Goal: Task Accomplishment & Management: Use online tool/utility

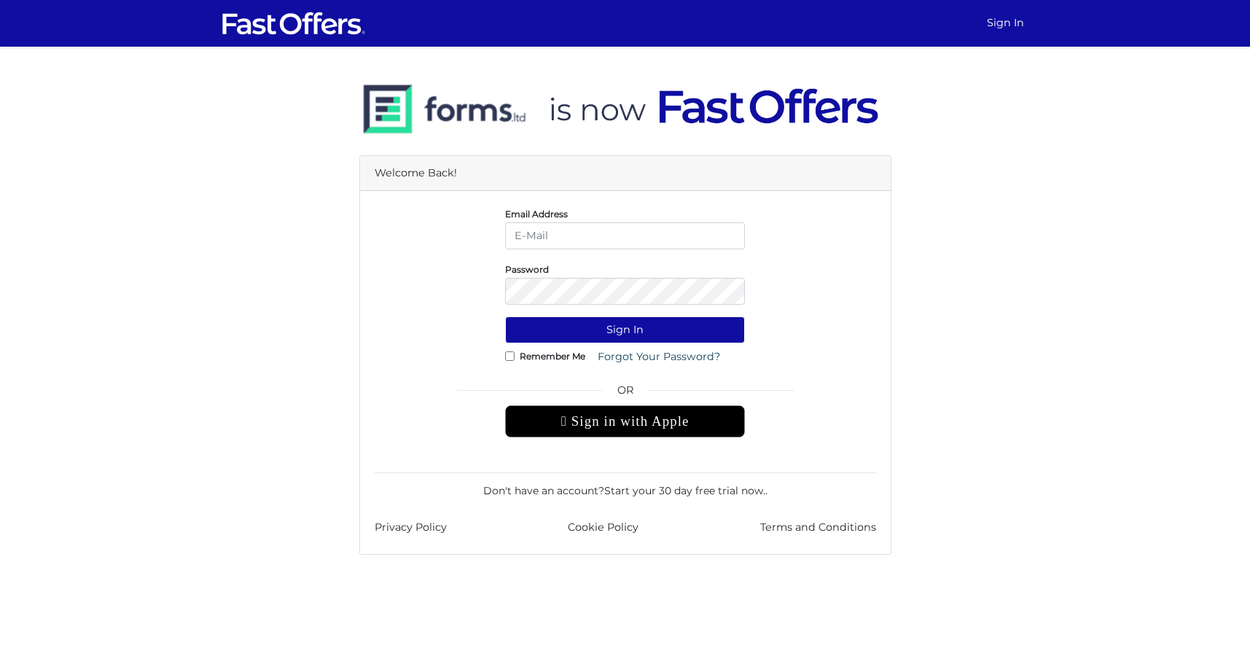
click at [560, 235] on input "email" at bounding box center [625, 235] width 240 height 27
type input "daniella@guidedhome.ca"
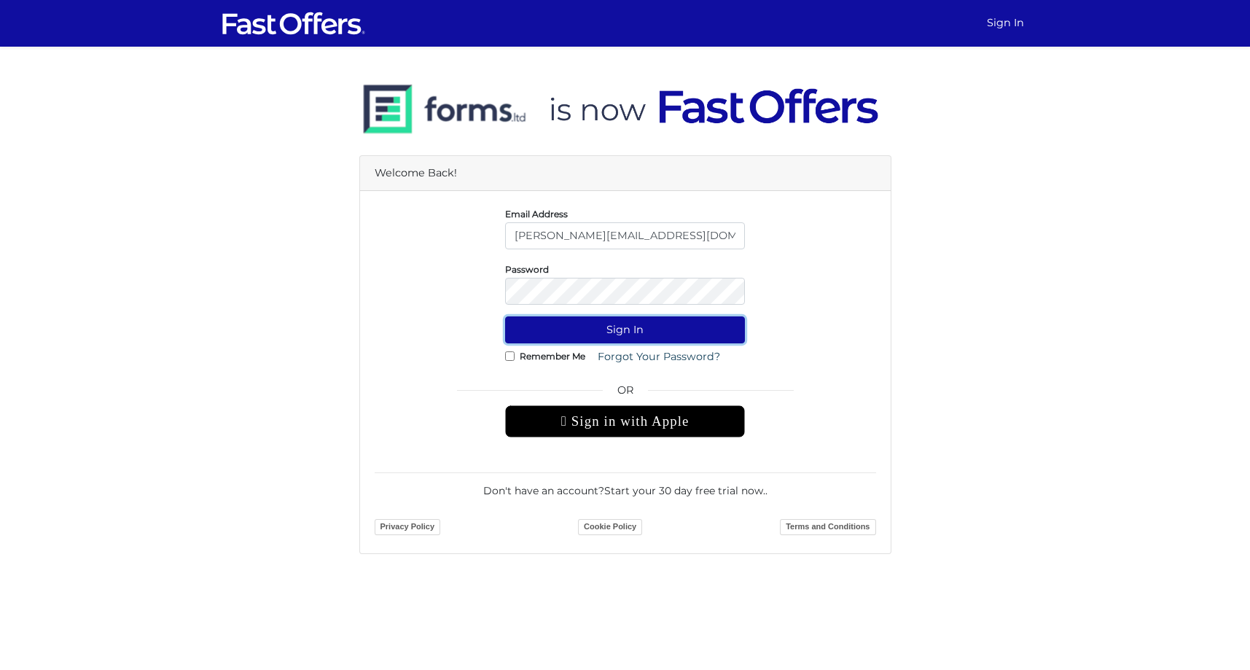
click at [640, 322] on button "Sign In" at bounding box center [625, 329] width 240 height 27
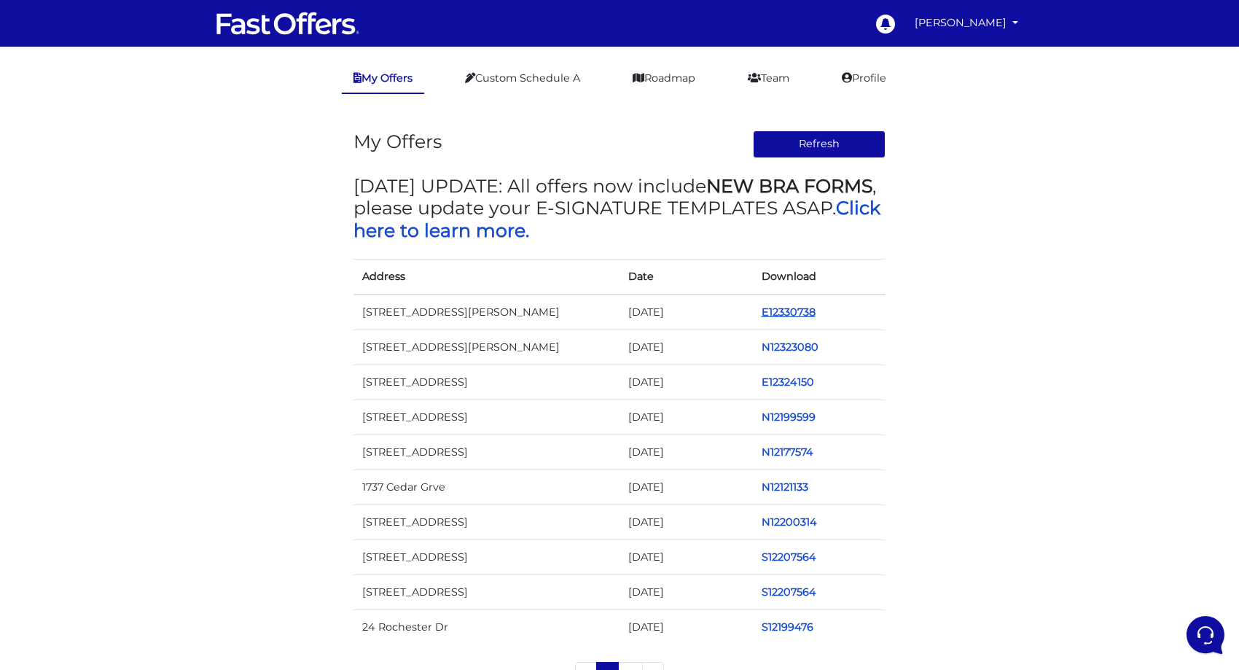
click at [787, 313] on link "E12330738" at bounding box center [789, 311] width 54 height 13
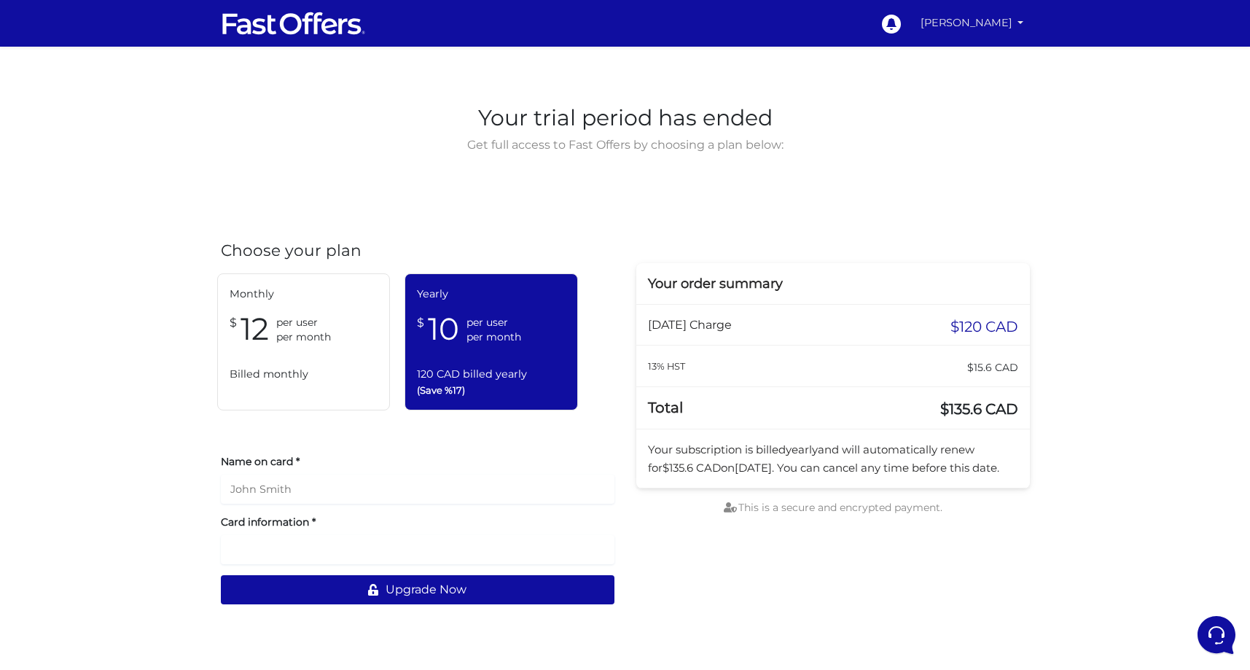
click at [1028, 31] on link "[PERSON_NAME]" at bounding box center [972, 23] width 115 height 28
click at [981, 49] on link "My Offers" at bounding box center [970, 56] width 115 height 23
